Goal: Transaction & Acquisition: Subscribe to service/newsletter

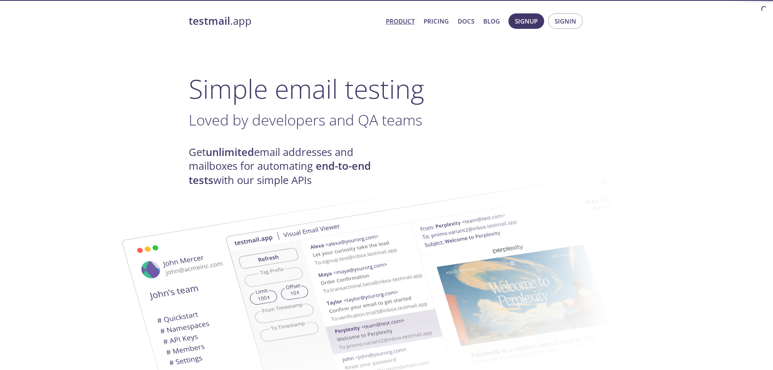
click at [435, 14] on span "Product Pricing Docs Blog" at bounding box center [442, 20] width 123 height 19
click at [436, 19] on link "Pricing" at bounding box center [436, 21] width 25 height 11
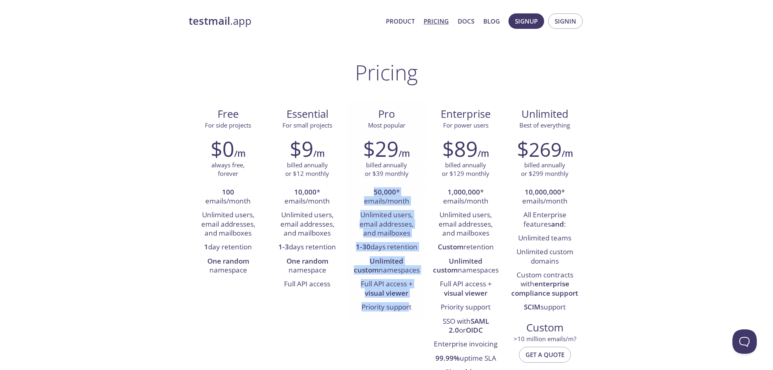
drag, startPoint x: 374, startPoint y: 193, endPoint x: 409, endPoint y: 304, distance: 116.1
click at [409, 304] on ul "50,000 * emails/month Unlimited users, email addresses, and mailboxes 1-30 days…" at bounding box center [386, 249] width 67 height 129
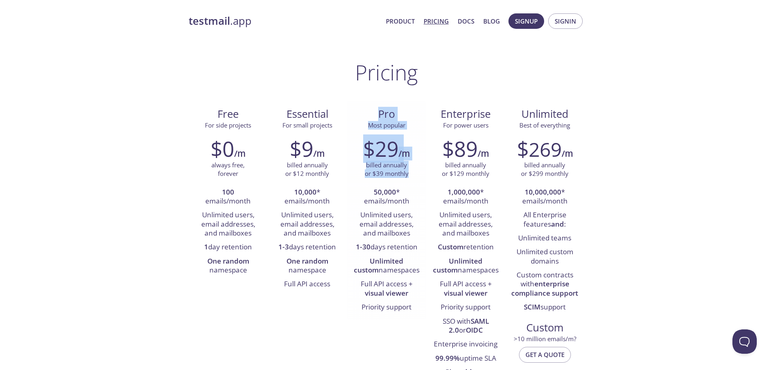
drag, startPoint x: 379, startPoint y: 116, endPoint x: 410, endPoint y: 175, distance: 66.8
click at [410, 175] on div "Pro Most popular $29 /m billed annually or $39 monthly 50,000 * emails/month Un…" at bounding box center [386, 210] width 79 height 219
click at [376, 174] on p "billed annually or $39 monthly" at bounding box center [387, 169] width 44 height 17
drag, startPoint x: 373, startPoint y: 172, endPoint x: 402, endPoint y: 173, distance: 29.2
click at [402, 173] on p "billed annually or $39 monthly" at bounding box center [387, 169] width 44 height 17
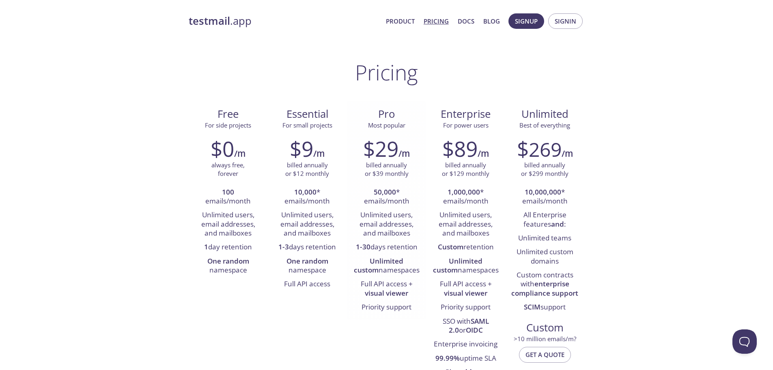
click at [404, 260] on strong "Unlimited custom" at bounding box center [379, 265] width 50 height 18
click at [390, 273] on li "Unlimited custom namespaces" at bounding box center [386, 265] width 67 height 23
click at [393, 309] on li "Priority support" at bounding box center [386, 307] width 67 height 14
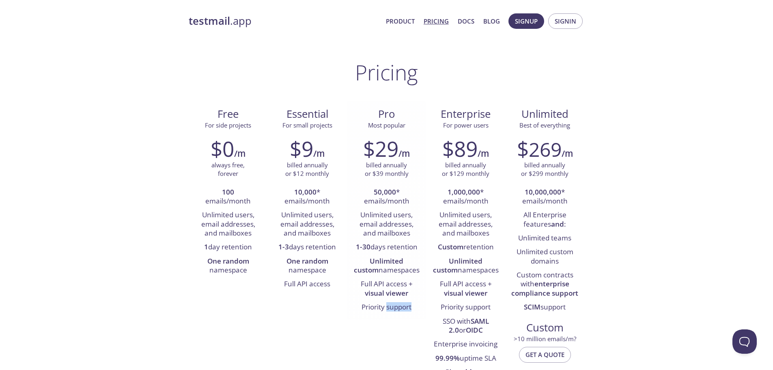
click at [394, 309] on li "Priority support" at bounding box center [386, 307] width 67 height 14
click at [376, 308] on li "Priority support" at bounding box center [386, 307] width 67 height 14
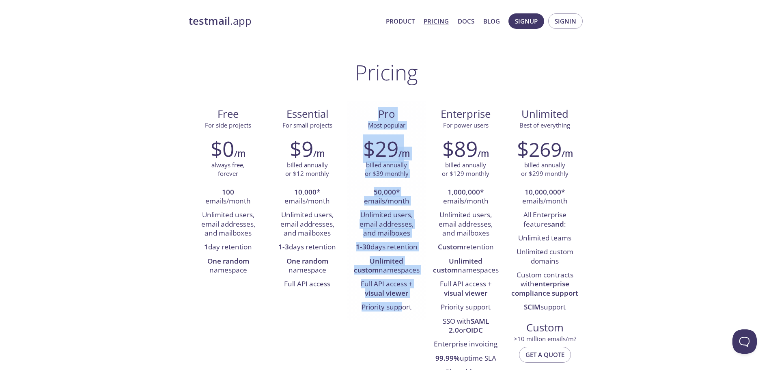
drag, startPoint x: 377, startPoint y: 111, endPoint x: 403, endPoint y: 318, distance: 208.5
click at [403, 318] on div "Pro Most popular $29 /m billed annually or $39 monthly 50,000 * emails/month Un…" at bounding box center [386, 210] width 79 height 219
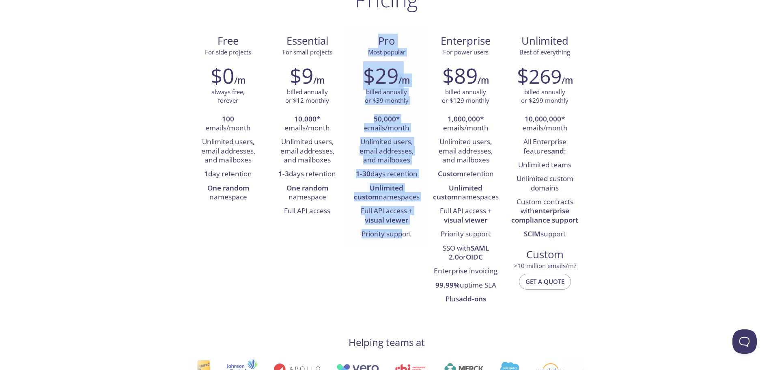
scroll to position [81, 0]
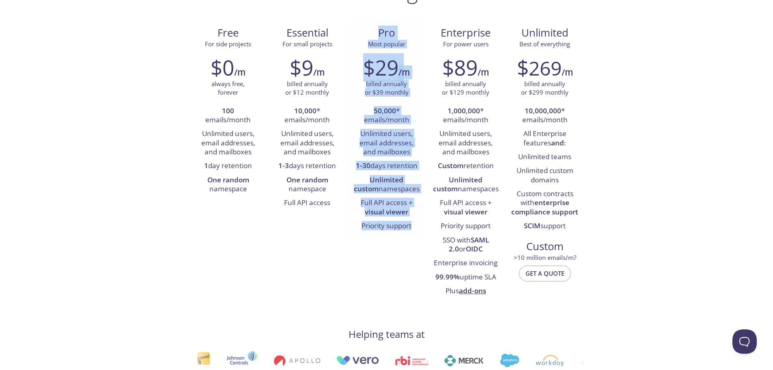
drag, startPoint x: 414, startPoint y: 228, endPoint x: 372, endPoint y: 32, distance: 200.8
click at [372, 32] on div "Pro Most popular $29 /m billed annually or $39 monthly 50,000 * emails/month Un…" at bounding box center [386, 128] width 79 height 219
